Goal: Task Accomplishment & Management: Use online tool/utility

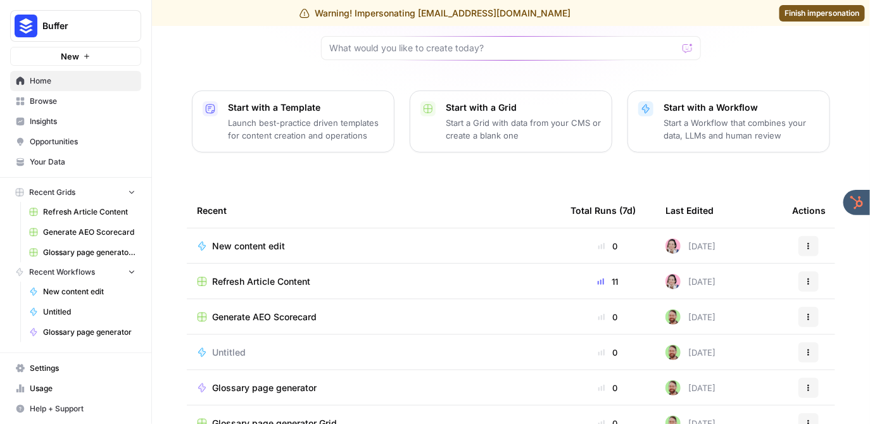
scroll to position [117, 0]
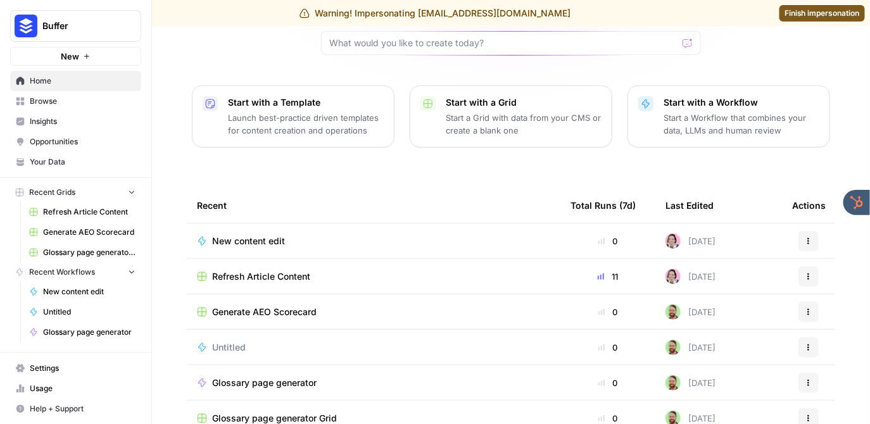
click at [260, 273] on span "Refresh Article Content" at bounding box center [261, 276] width 98 height 13
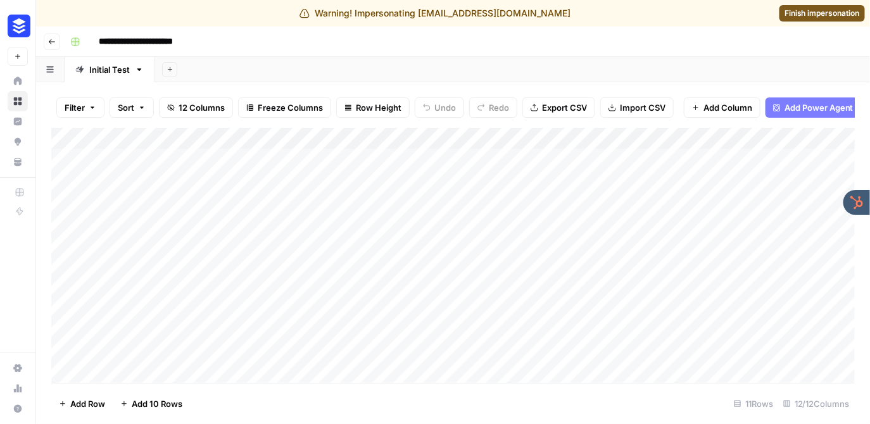
click at [431, 47] on div "**********" at bounding box center [461, 42] width 792 height 20
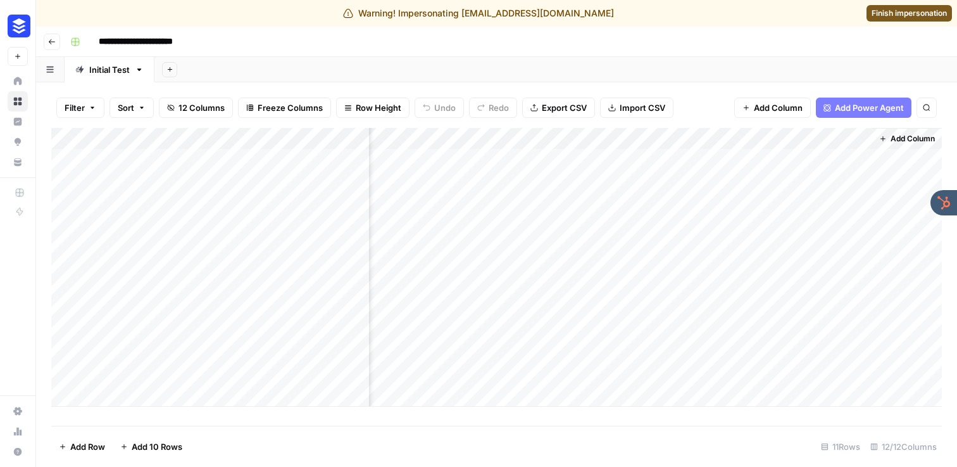
click at [793, 246] on div "Add Column" at bounding box center [496, 267] width 891 height 279
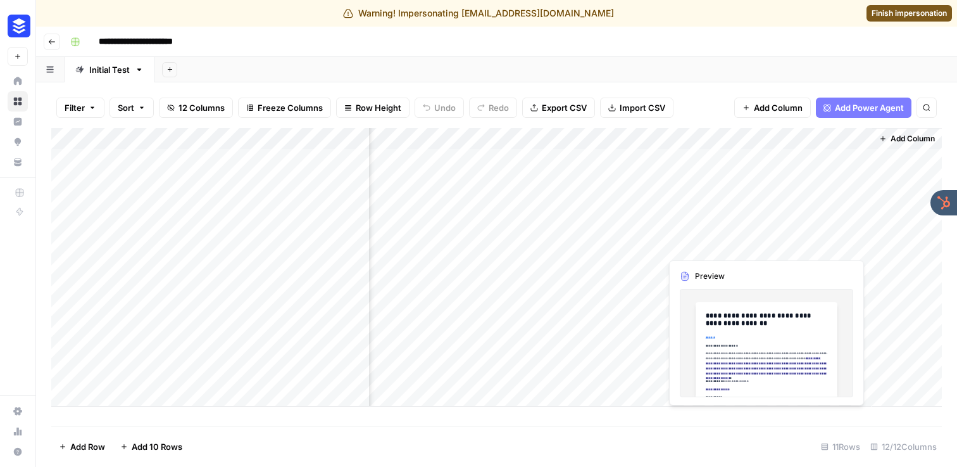
click at [793, 246] on div "Add Column" at bounding box center [496, 267] width 891 height 279
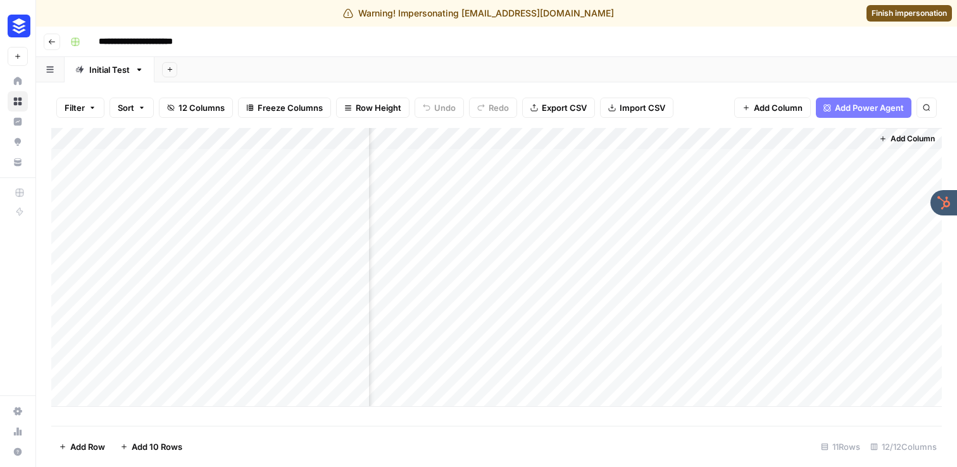
click at [793, 246] on body "**********" at bounding box center [478, 233] width 957 height 467
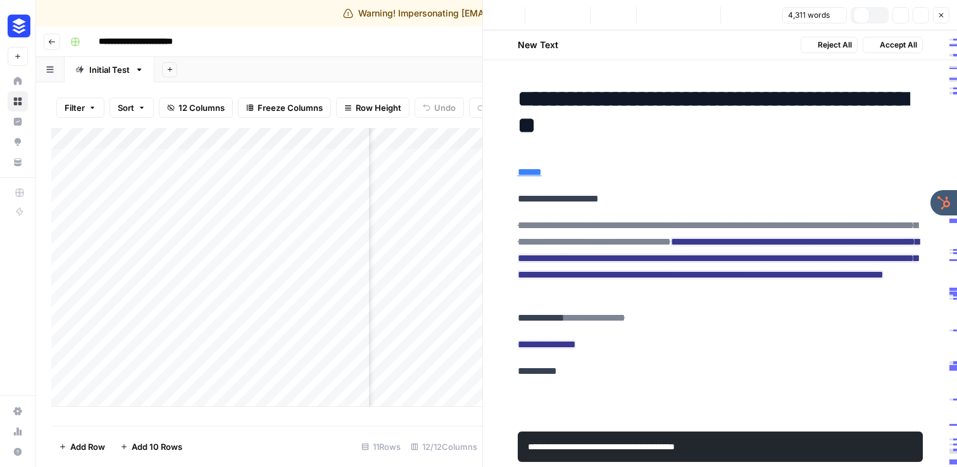
scroll to position [0, 1350]
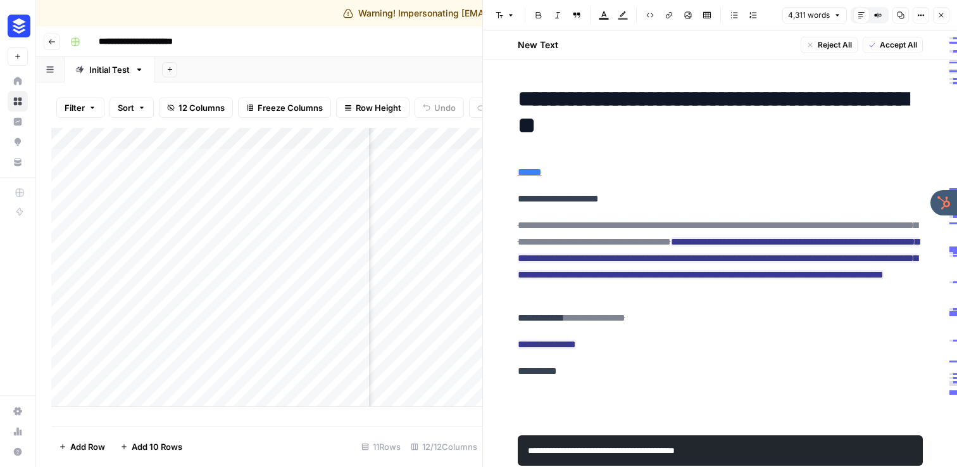
click at [869, 17] on button "Options" at bounding box center [921, 15] width 16 height 16
click at [732, 46] on div "New Text Reject All Accept All" at bounding box center [720, 44] width 420 height 29
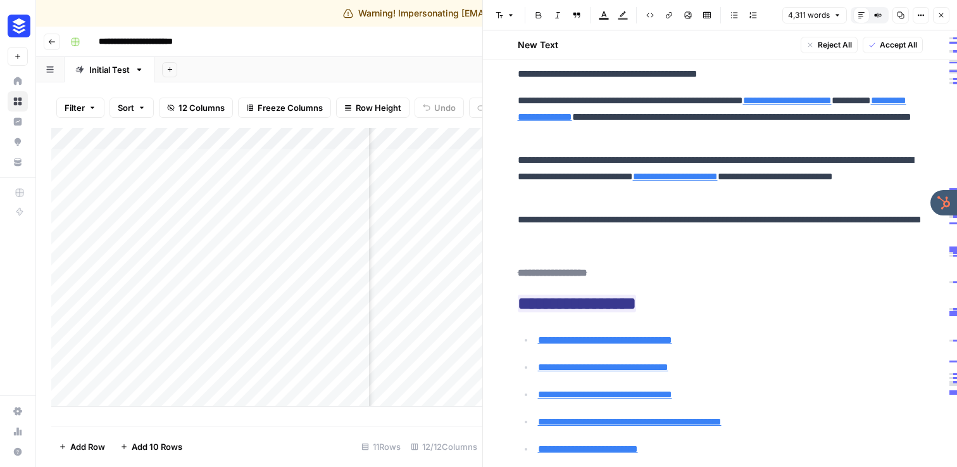
scroll to position [565, 0]
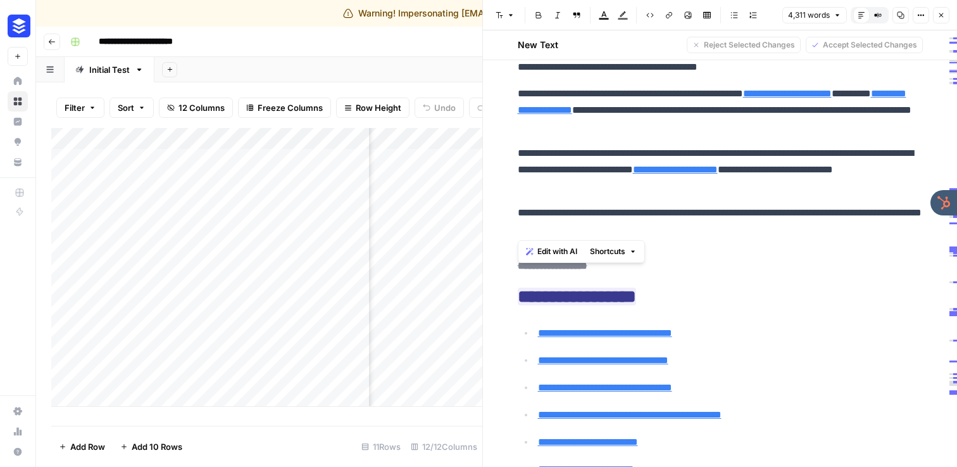
drag, startPoint x: 593, startPoint y: 230, endPoint x: 517, endPoint y: 216, distance: 77.2
click at [594, 230] on p "**********" at bounding box center [720, 220] width 405 height 33
click at [869, 22] on button "Close" at bounding box center [941, 15] width 16 height 16
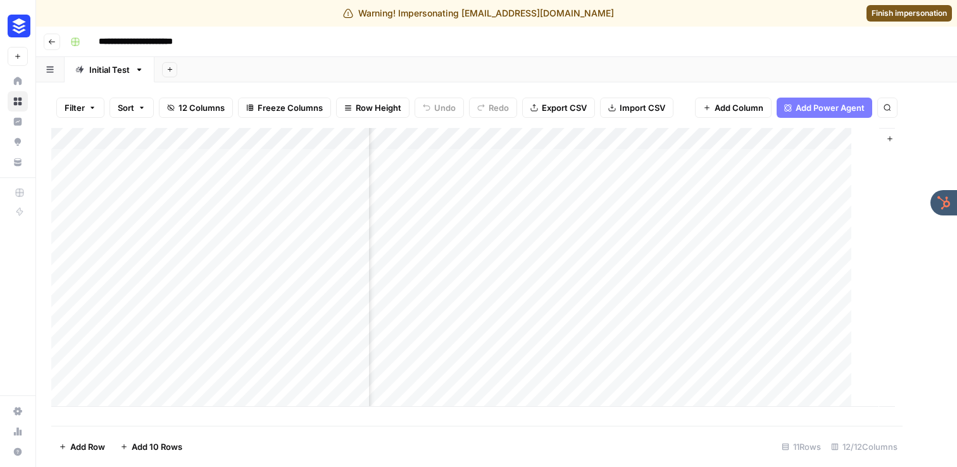
scroll to position [0, 1342]
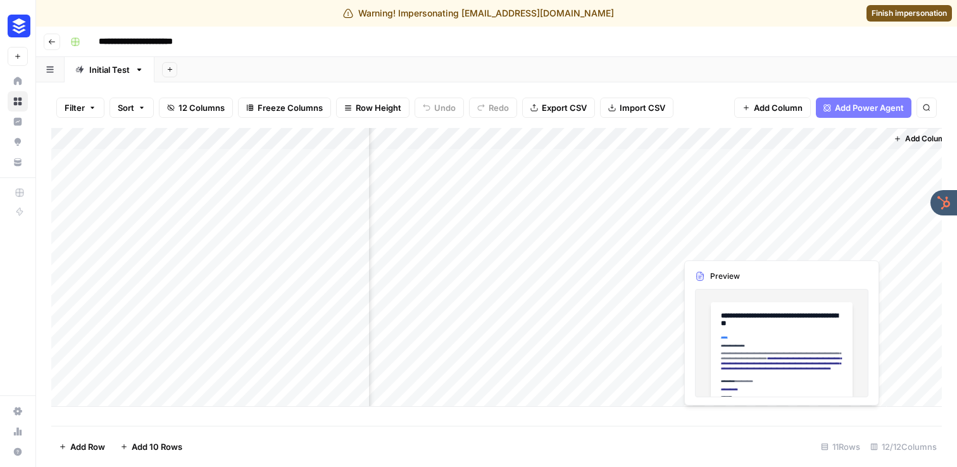
click at [810, 248] on div "Add Column" at bounding box center [496, 267] width 891 height 279
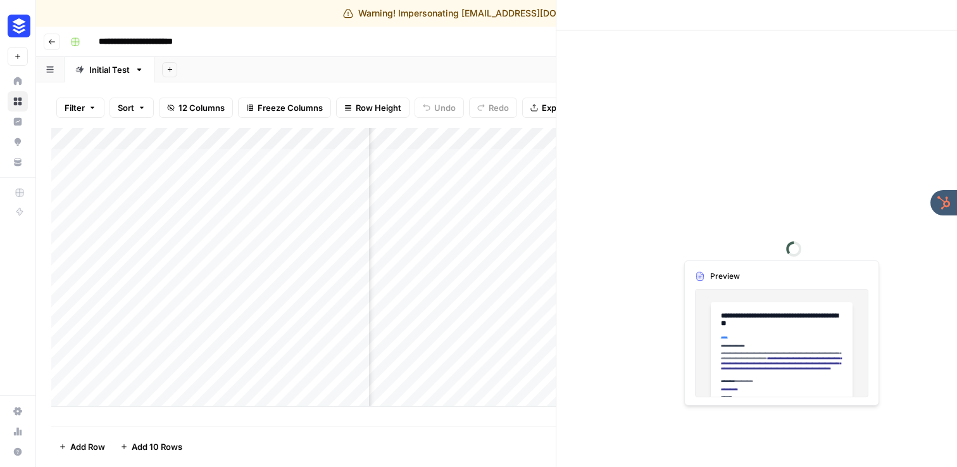
click at [810, 248] on div at bounding box center [830, 245] width 116 height 23
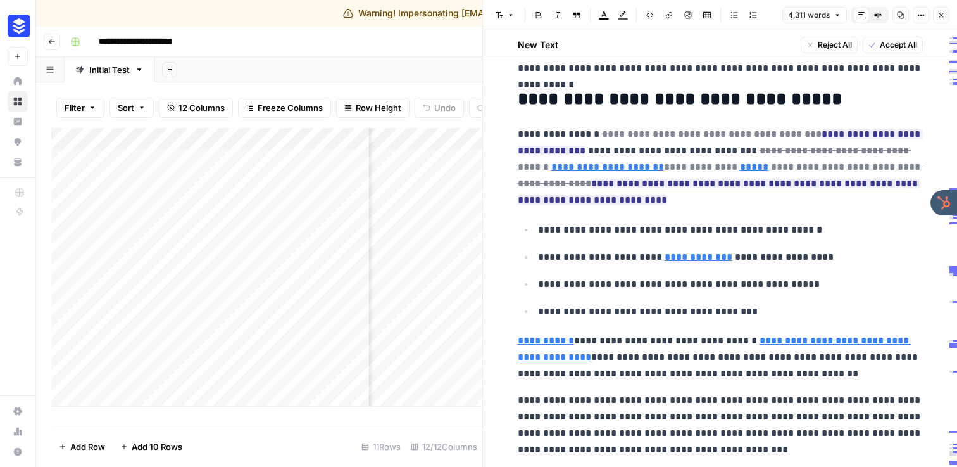
scroll to position [1316, 0]
